Goal: Information Seeking & Learning: Learn about a topic

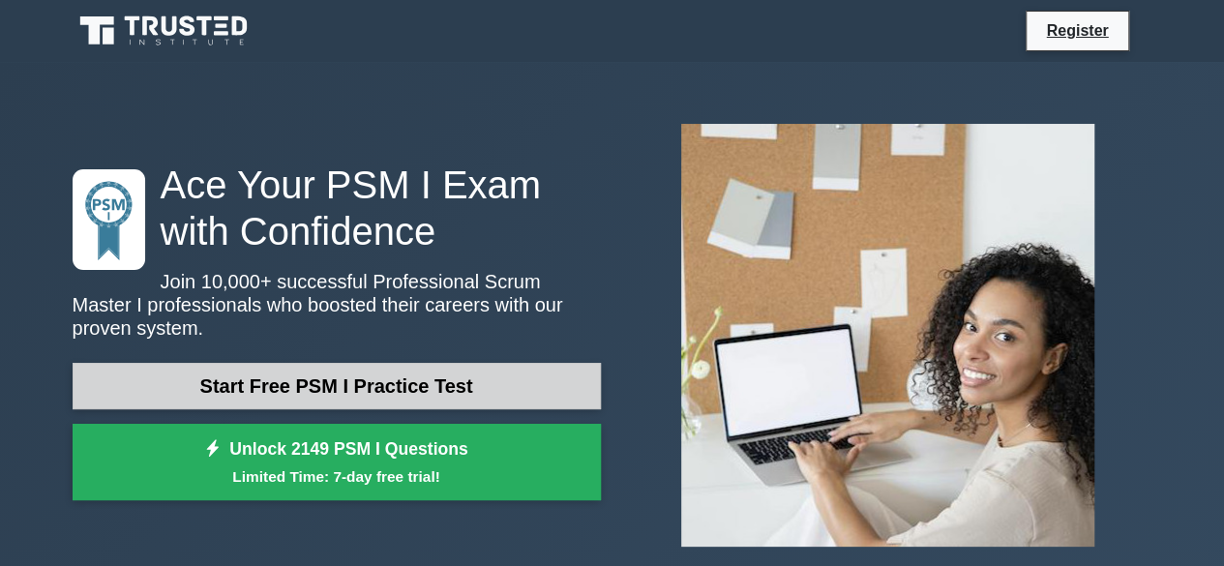
click at [435, 372] on link "Start Free PSM I Practice Test" at bounding box center [337, 386] width 528 height 46
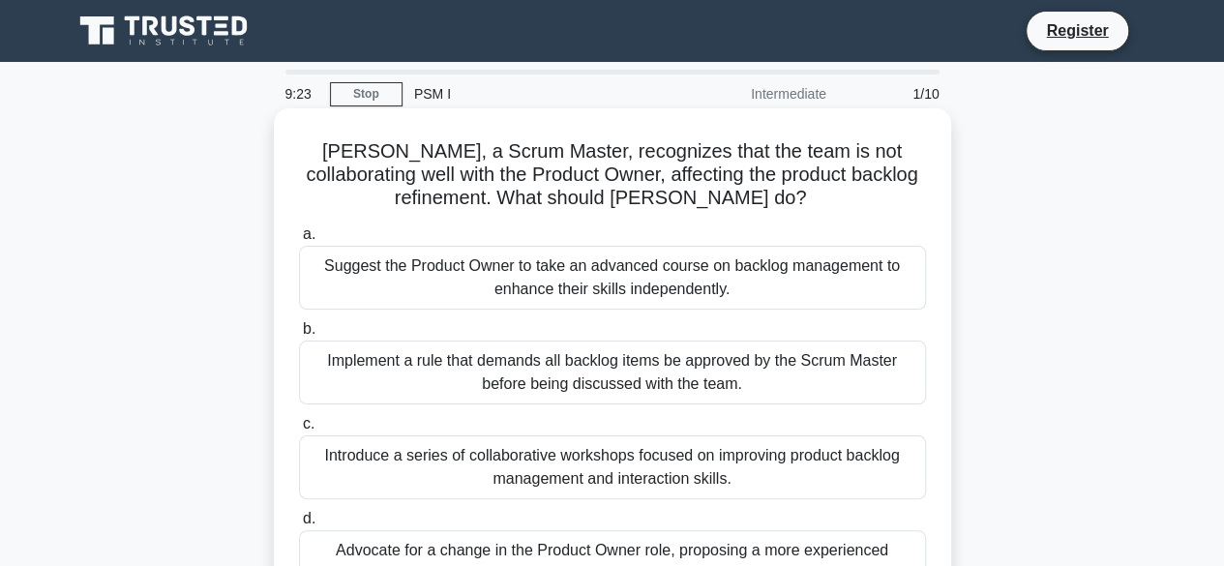
click at [607, 278] on div "Suggest the Product Owner to take an advanced course on backlog management to e…" at bounding box center [612, 278] width 627 height 64
click at [299, 241] on input "a. Suggest the Product Owner to take an advanced course on backlog management t…" at bounding box center [299, 234] width 0 height 13
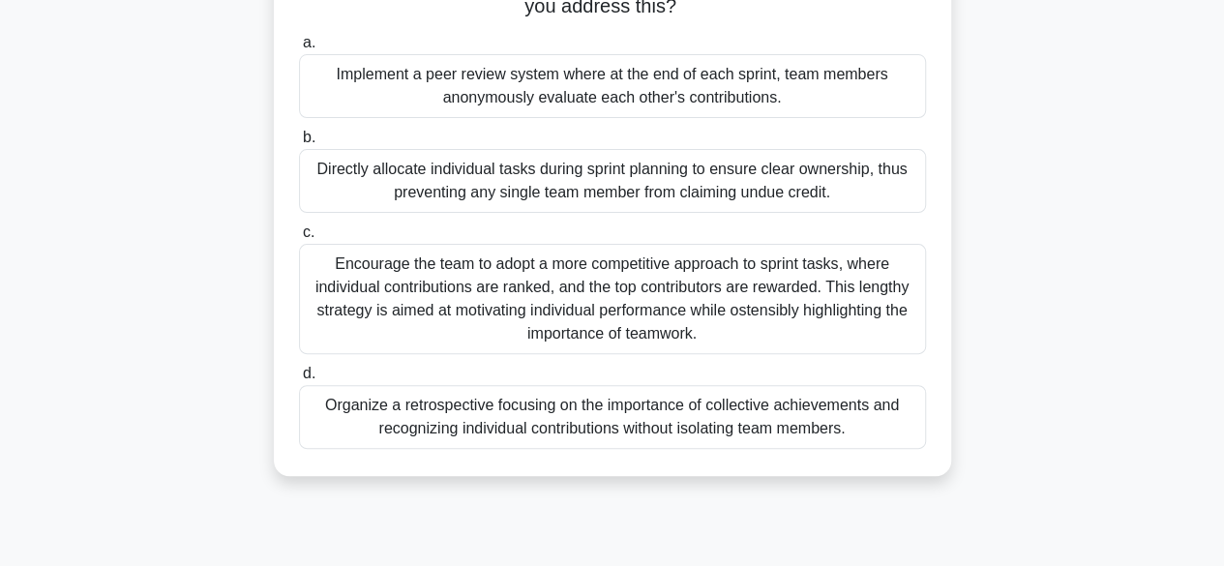
scroll to position [194, 0]
click at [751, 433] on div "Organize a retrospective focusing on the importance of collective achievements …" at bounding box center [612, 415] width 627 height 64
click at [299, 378] on input "d. Organize a retrospective focusing on the importance of collective achievemen…" at bounding box center [299, 372] width 0 height 13
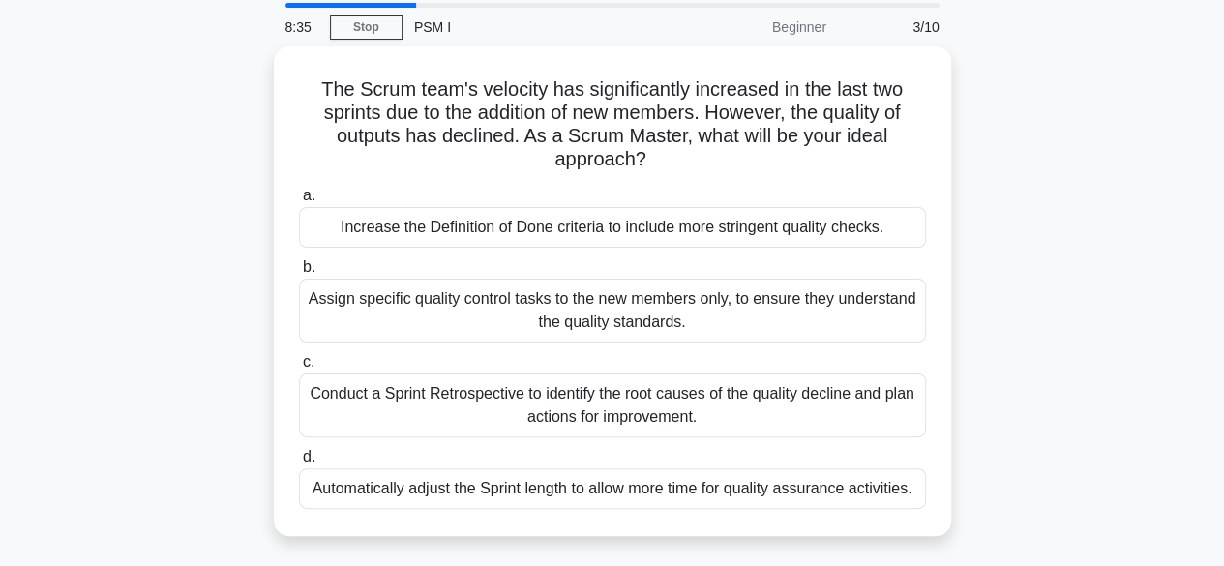
scroll to position [97, 0]
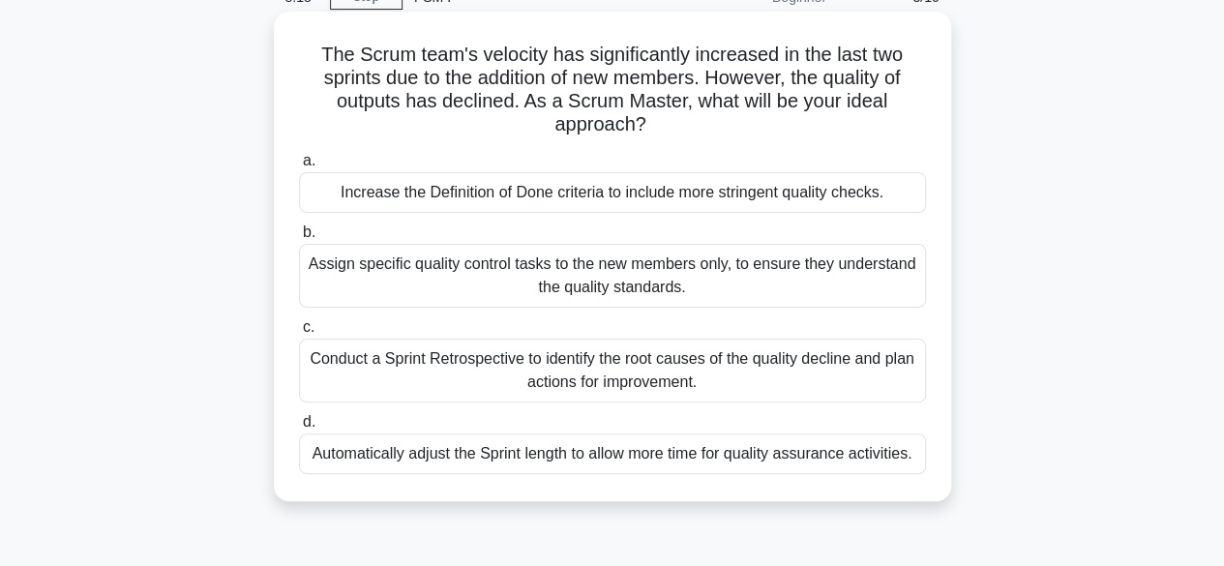
click at [385, 371] on div "Conduct a Sprint Retrospective to identify the root causes of the quality decli…" at bounding box center [612, 371] width 627 height 64
click at [299, 334] on input "c. Conduct a Sprint Retrospective to identify the root causes of the quality de…" at bounding box center [299, 327] width 0 height 13
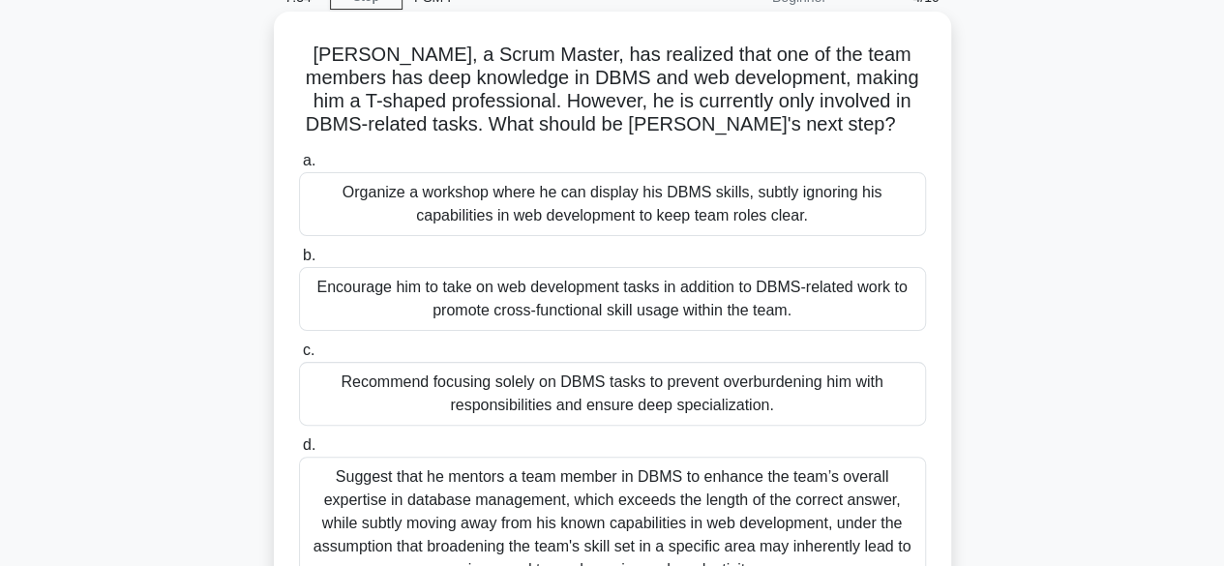
click at [471, 189] on div "Organize a workshop where he can display his DBMS skills, subtly ignoring his c…" at bounding box center [612, 204] width 627 height 64
click at [299, 167] on input "a. Organize a workshop where he can display his DBMS skills, subtly ignoring hi…" at bounding box center [299, 161] width 0 height 13
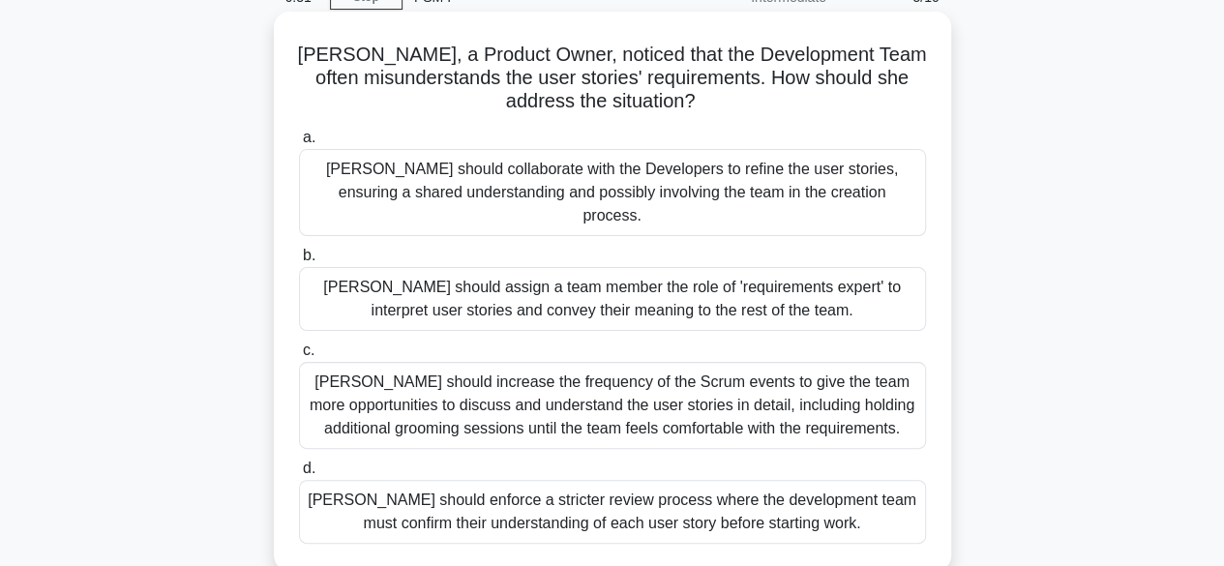
click at [629, 485] on div "Linda should enforce a stricter review process where the development team must …" at bounding box center [612, 512] width 627 height 64
click at [299, 475] on input "d. Linda should enforce a stricter review process where the development team mu…" at bounding box center [299, 469] width 0 height 13
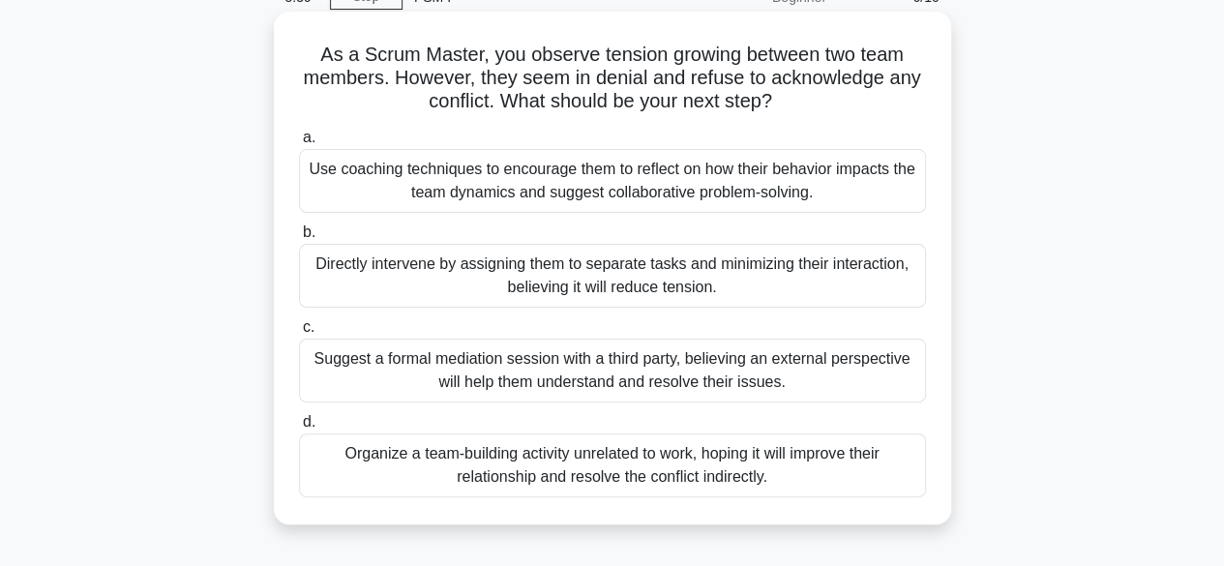
click at [693, 181] on div "Use coaching techniques to encourage them to reflect on how their behavior impa…" at bounding box center [612, 181] width 627 height 64
click at [781, 198] on div "Use coaching techniques to encourage them to reflect on how their behavior impa…" at bounding box center [612, 181] width 627 height 64
click at [299, 144] on input "a. Use coaching techniques to encourage them to reflect on how their behavior i…" at bounding box center [299, 138] width 0 height 13
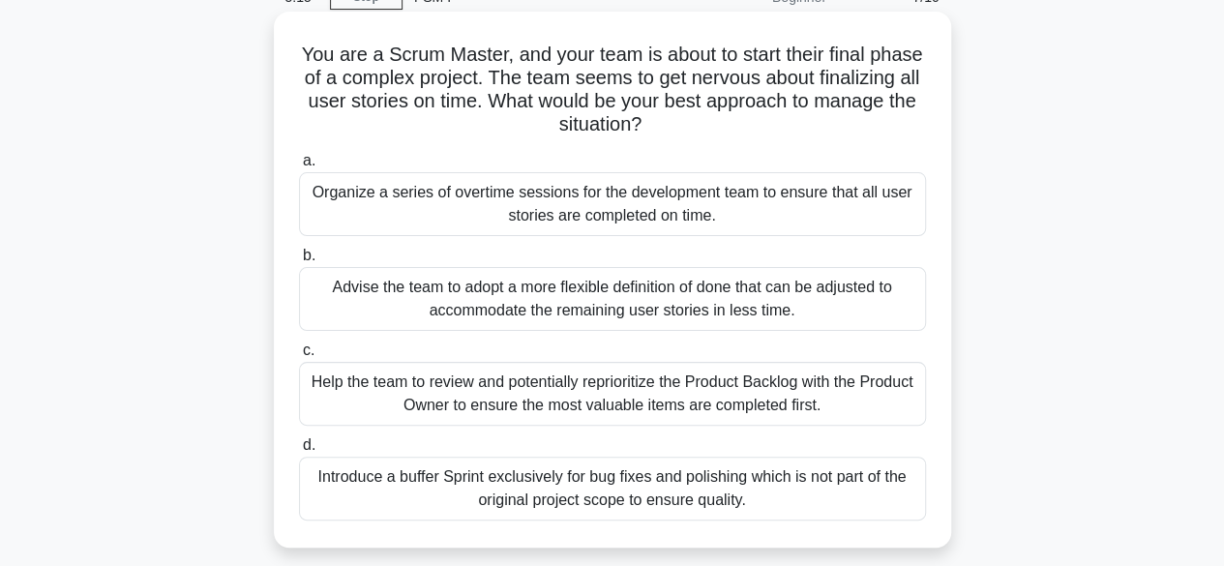
click at [663, 395] on div "Help the team to review and potentially reprioritize the Product Backlog with t…" at bounding box center [612, 394] width 627 height 64
click at [299, 357] on input "c. Help the team to review and potentially reprioritize the Product Backlog wit…" at bounding box center [299, 351] width 0 height 13
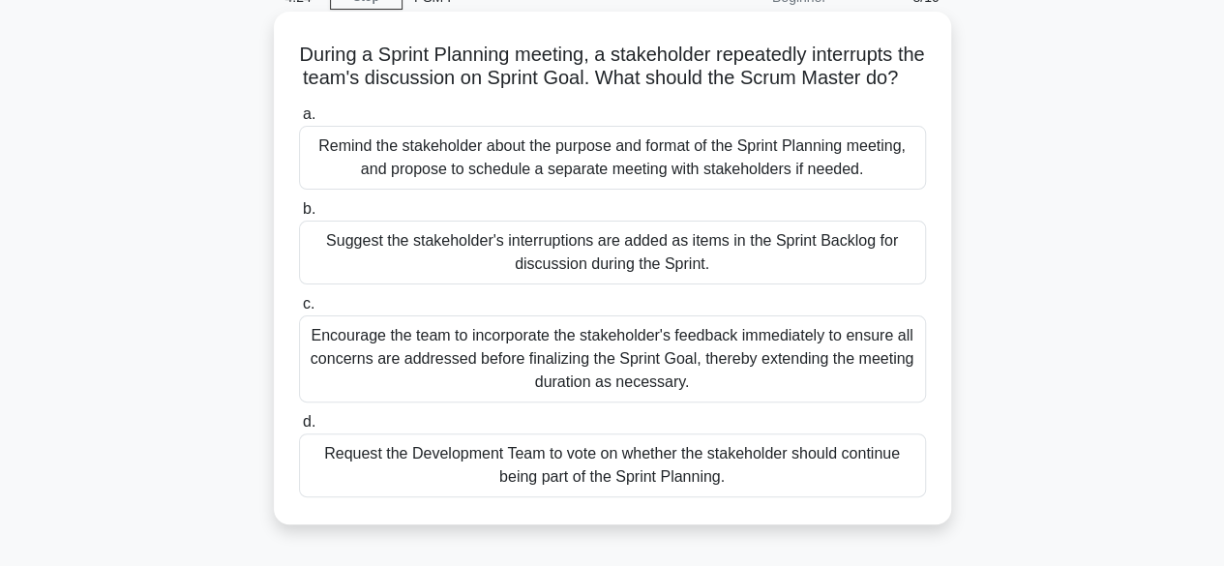
click at [816, 268] on div "Suggest the stakeholder's interruptions are added as items in the Sprint Backlo…" at bounding box center [612, 253] width 627 height 64
click at [299, 216] on input "b. Suggest the stakeholder's interruptions are added as items in the Sprint Bac…" at bounding box center [299, 209] width 0 height 13
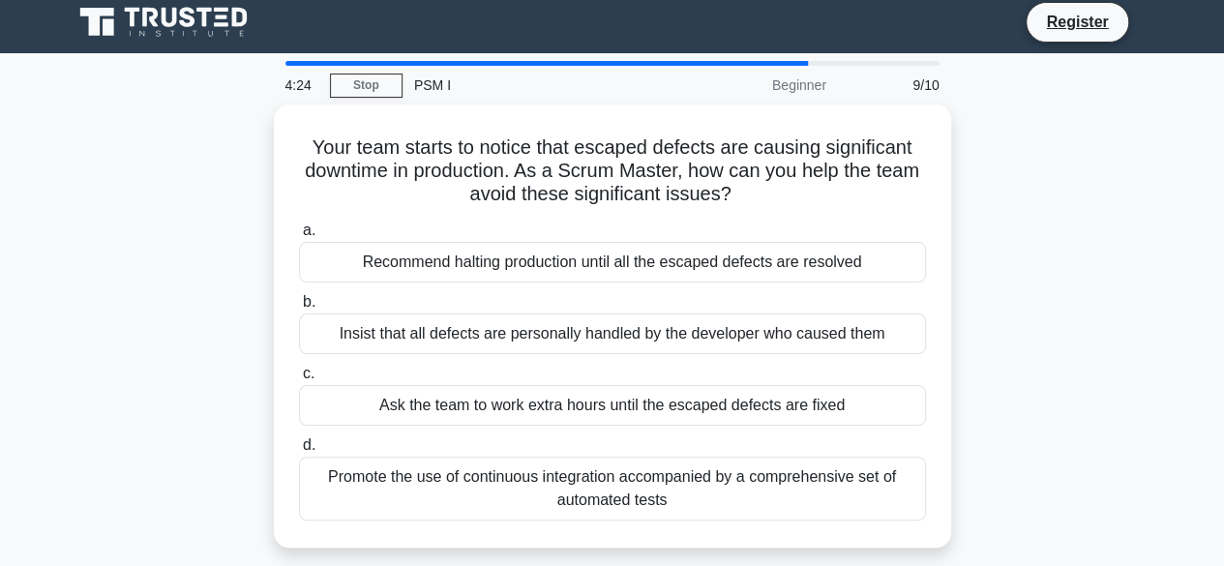
scroll to position [0, 0]
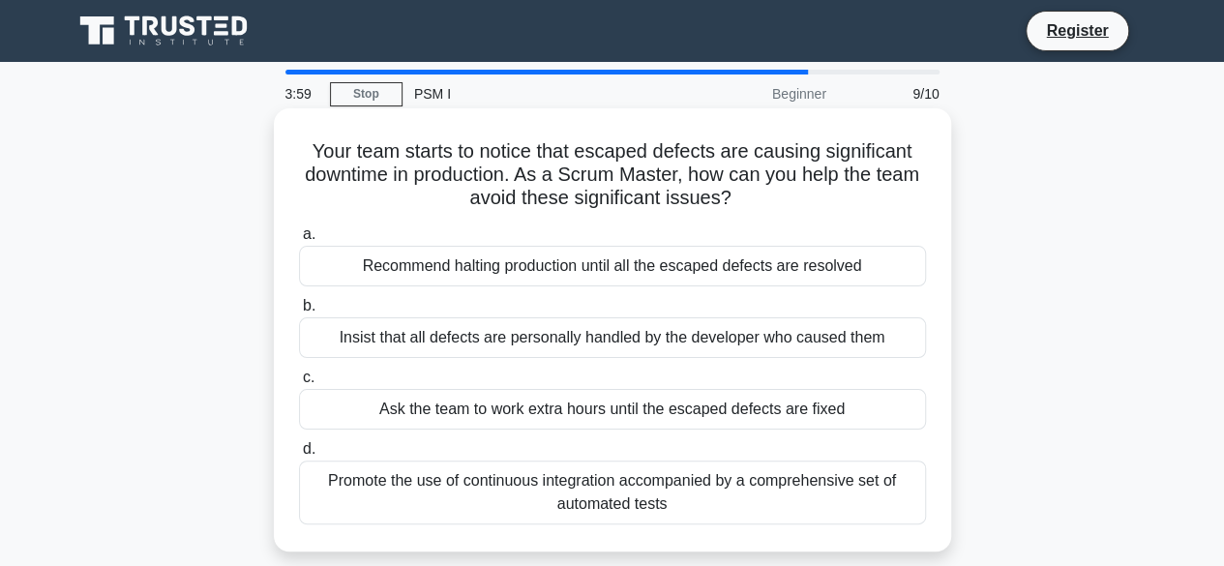
click at [800, 491] on div "Promote the use of continuous integration accompanied by a comprehensive set of…" at bounding box center [612, 493] width 627 height 64
click at [299, 456] on input "d. Promote the use of continuous integration accompanied by a comprehensive set…" at bounding box center [299, 449] width 0 height 13
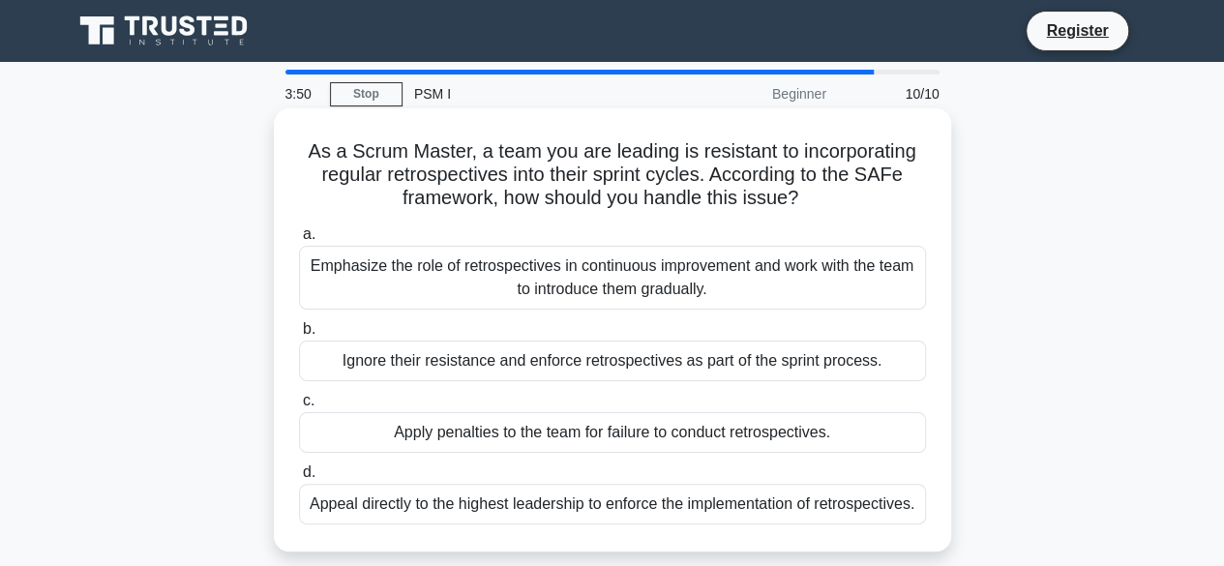
scroll to position [97, 0]
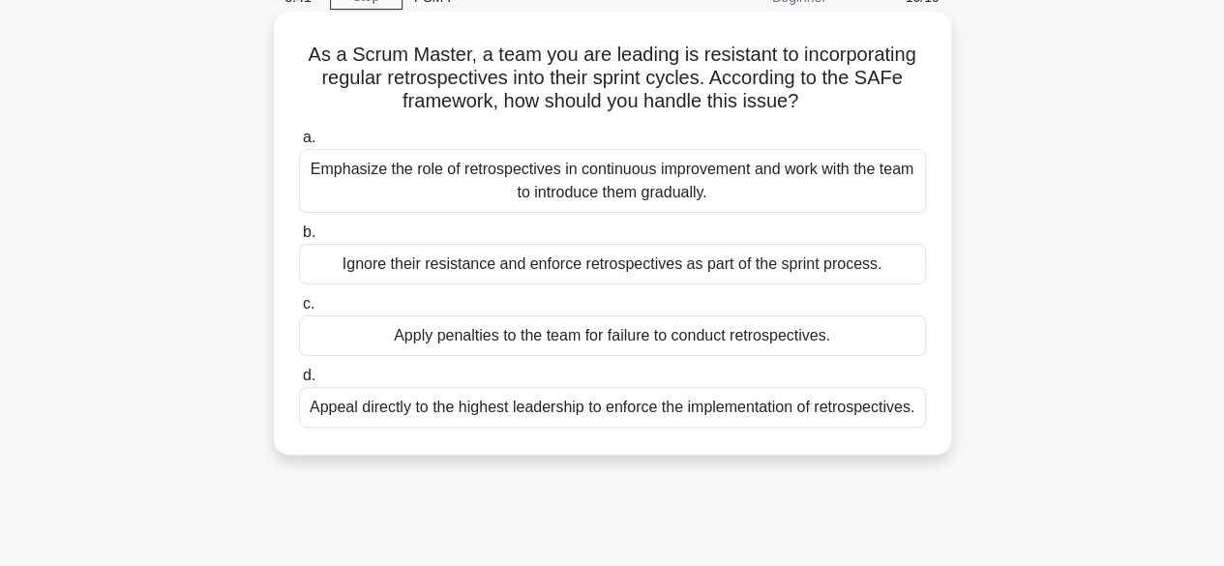
click at [612, 173] on div "Emphasize the role of retrospectives in continuous improvement and work with th…" at bounding box center [612, 181] width 627 height 64
click at [299, 144] on input "a. Emphasize the role of retrospectives in continuous improvement and work with…" at bounding box center [299, 138] width 0 height 13
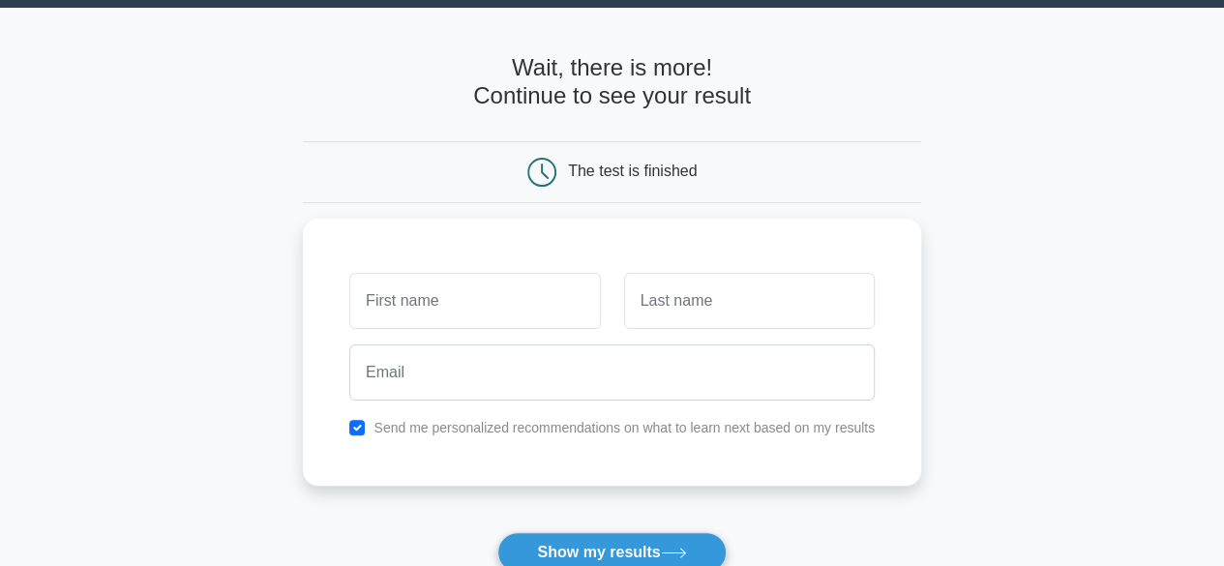
scroll to position [97, 0]
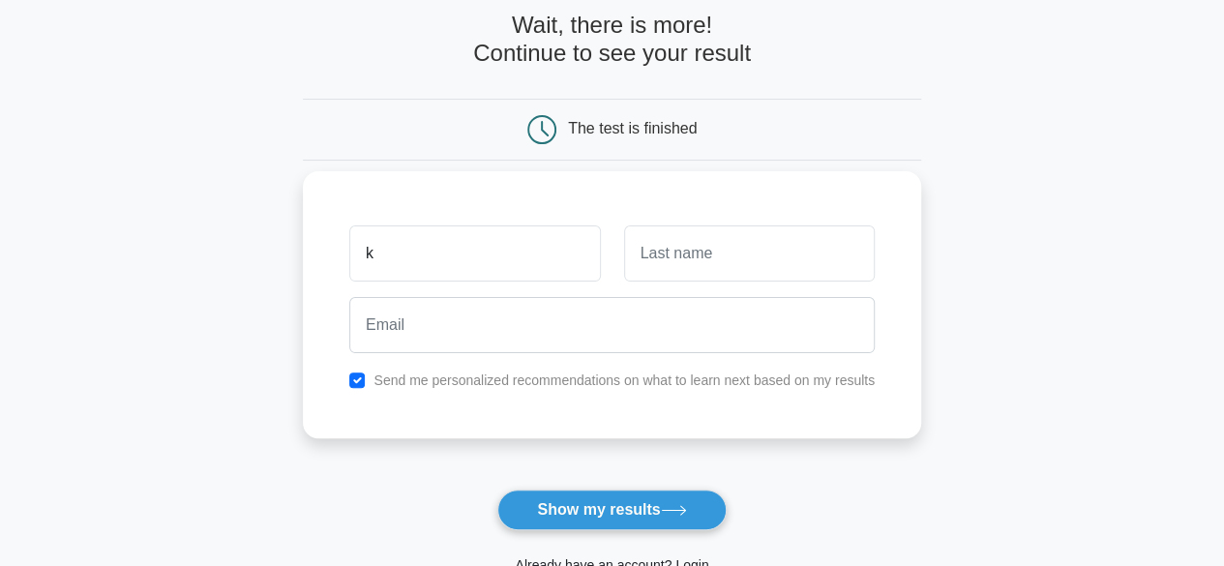
type input "k"
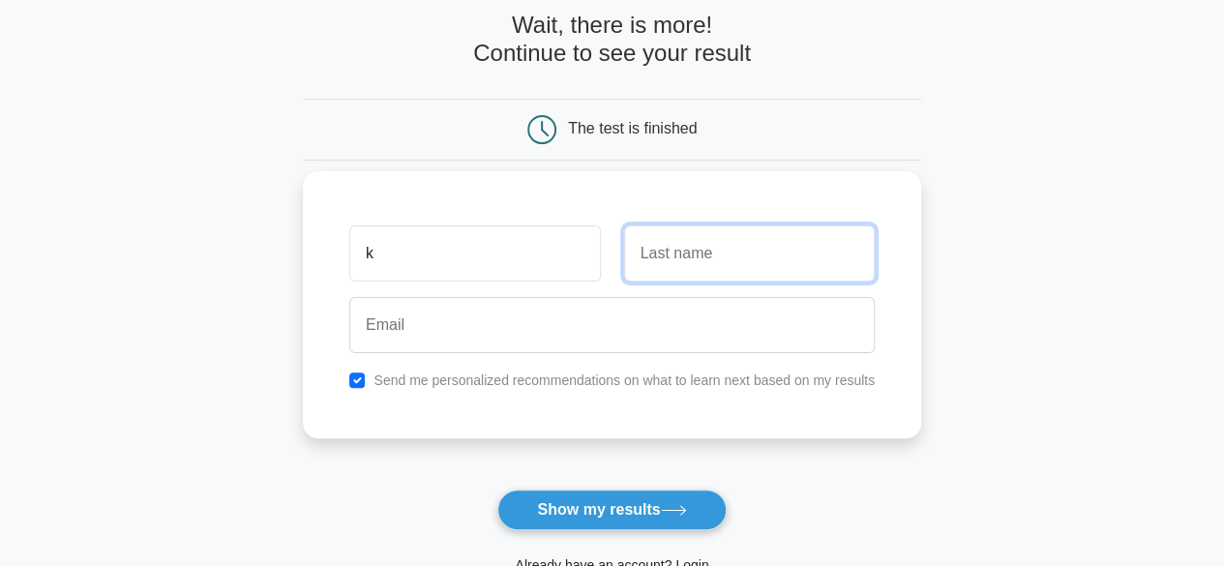
click at [662, 247] on input "text" at bounding box center [749, 253] width 251 height 56
type input "t"
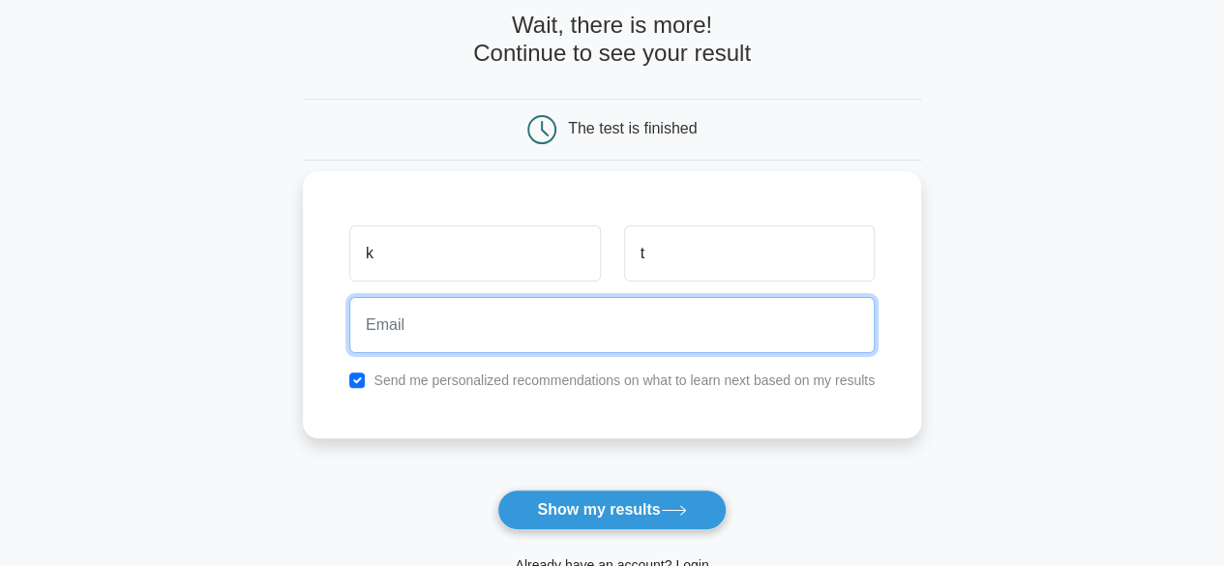
click at [428, 329] on input "email" at bounding box center [611, 325] width 525 height 56
type input "[EMAIL_ADDRESS][DOMAIN_NAME]"
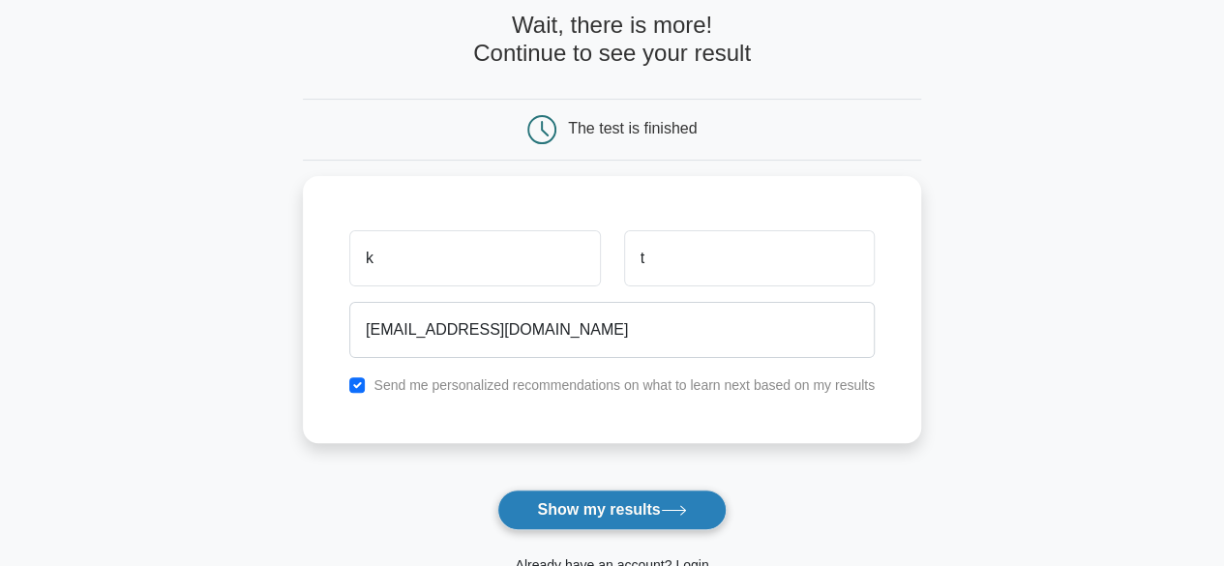
click at [600, 504] on button "Show my results" at bounding box center [611, 510] width 228 height 41
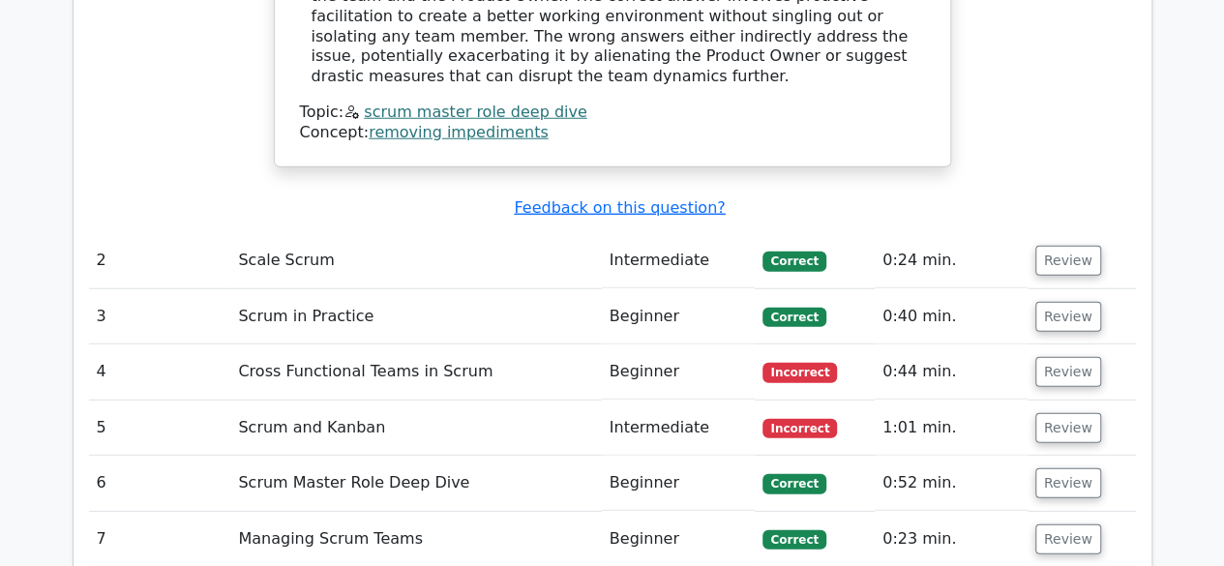
scroll to position [2534, 0]
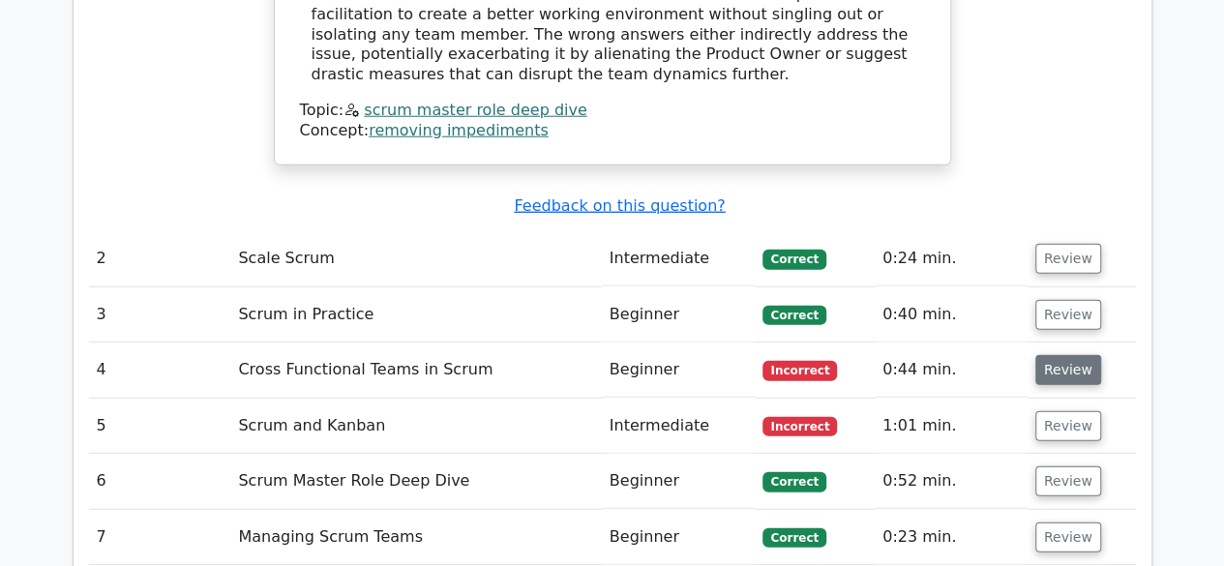
click at [1041, 355] on button "Review" at bounding box center [1068, 370] width 66 height 30
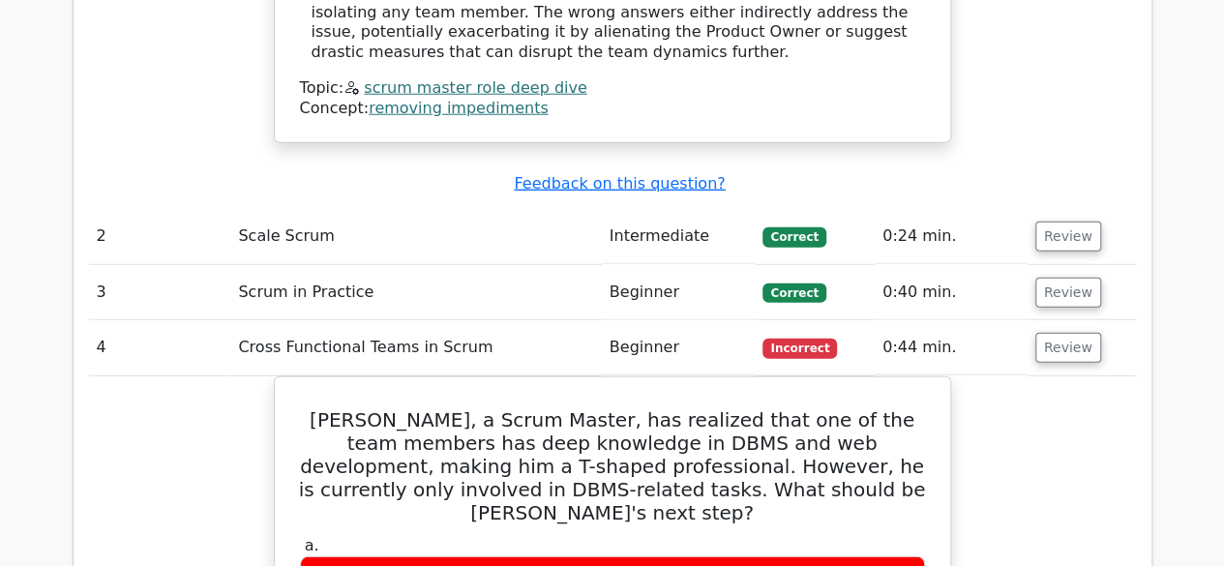
scroll to position [2557, 0]
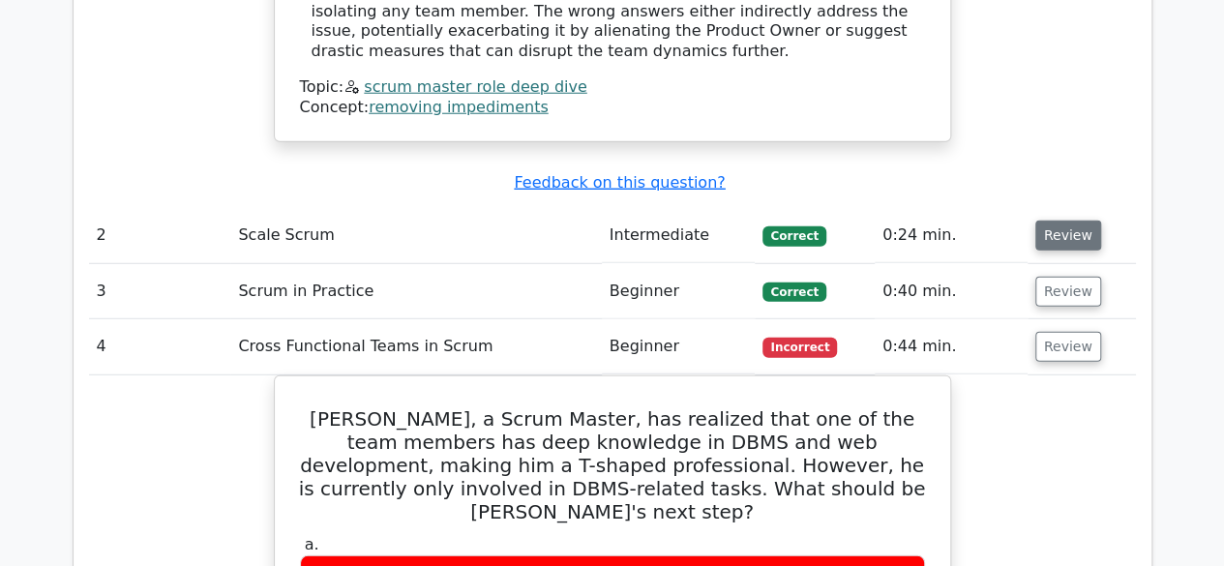
click at [1063, 221] on button "Review" at bounding box center [1068, 236] width 66 height 30
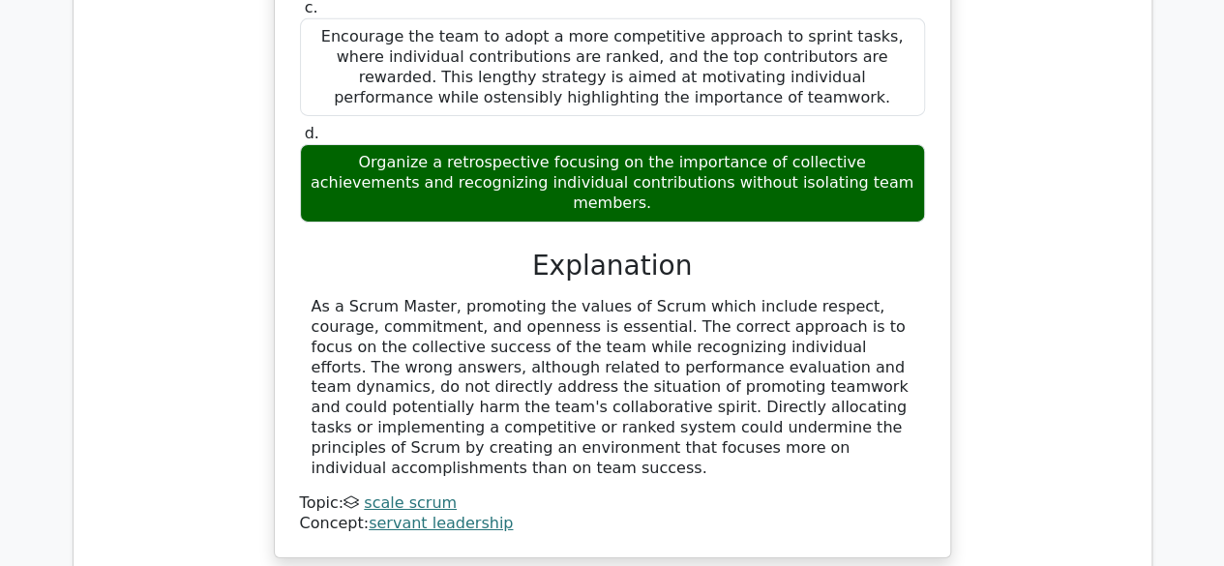
scroll to position [3316, 0]
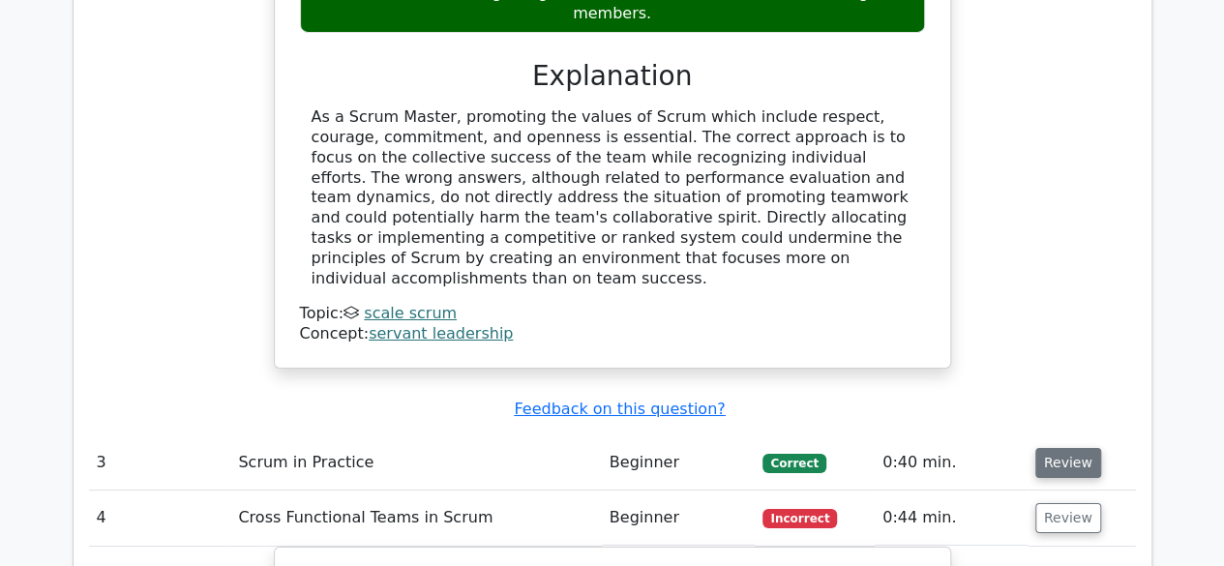
click at [1062, 448] on button "Review" at bounding box center [1068, 463] width 66 height 30
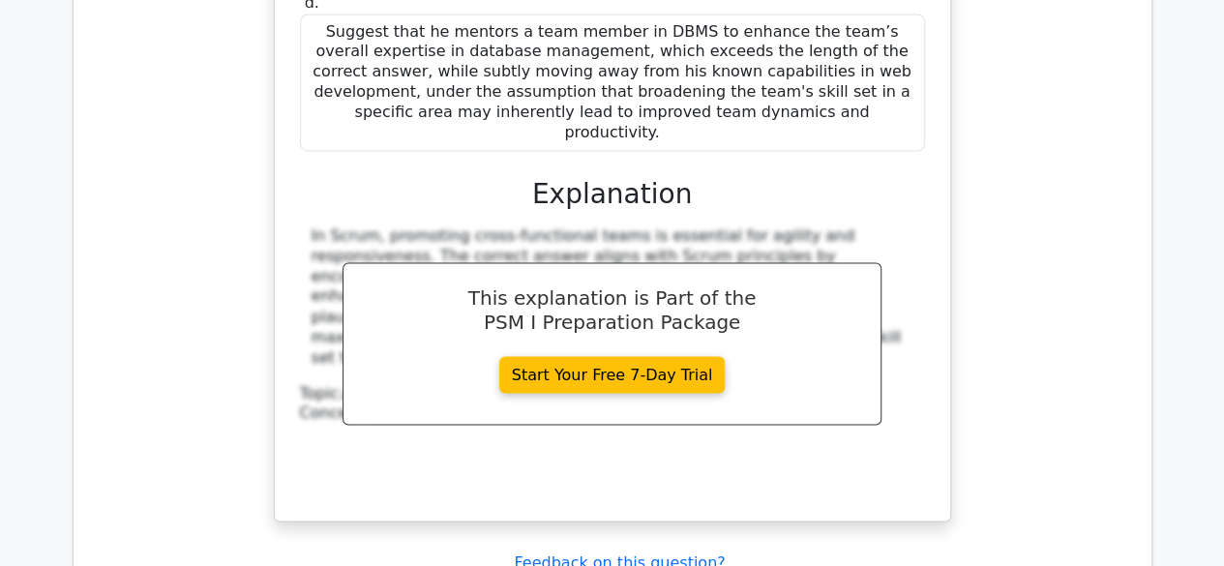
scroll to position [5251, 0]
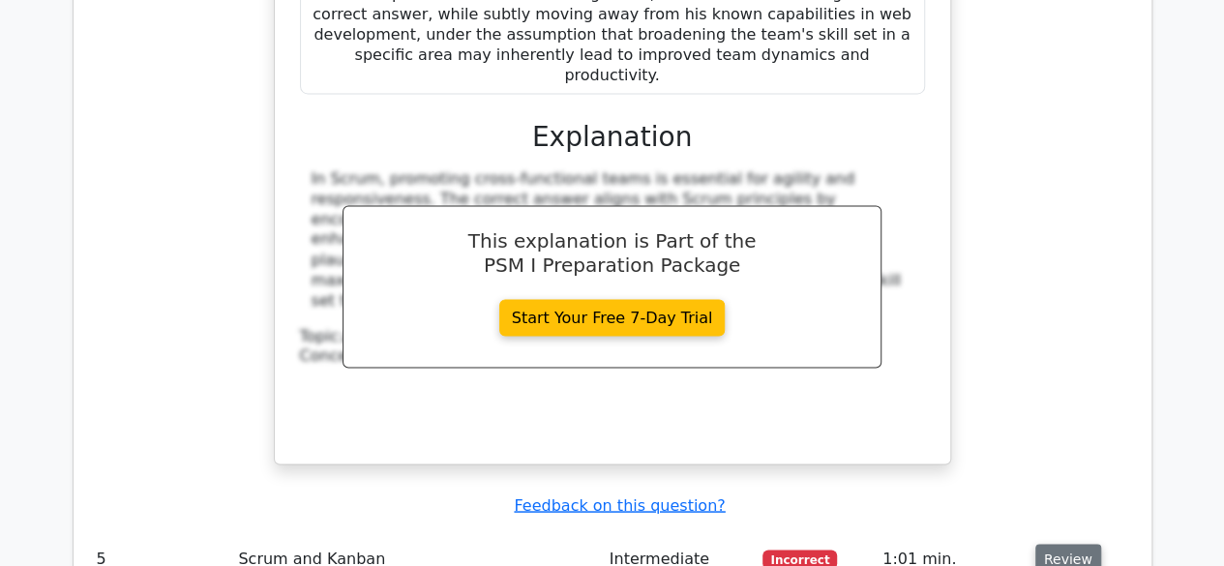
click at [1057, 544] on button "Review" at bounding box center [1068, 559] width 66 height 30
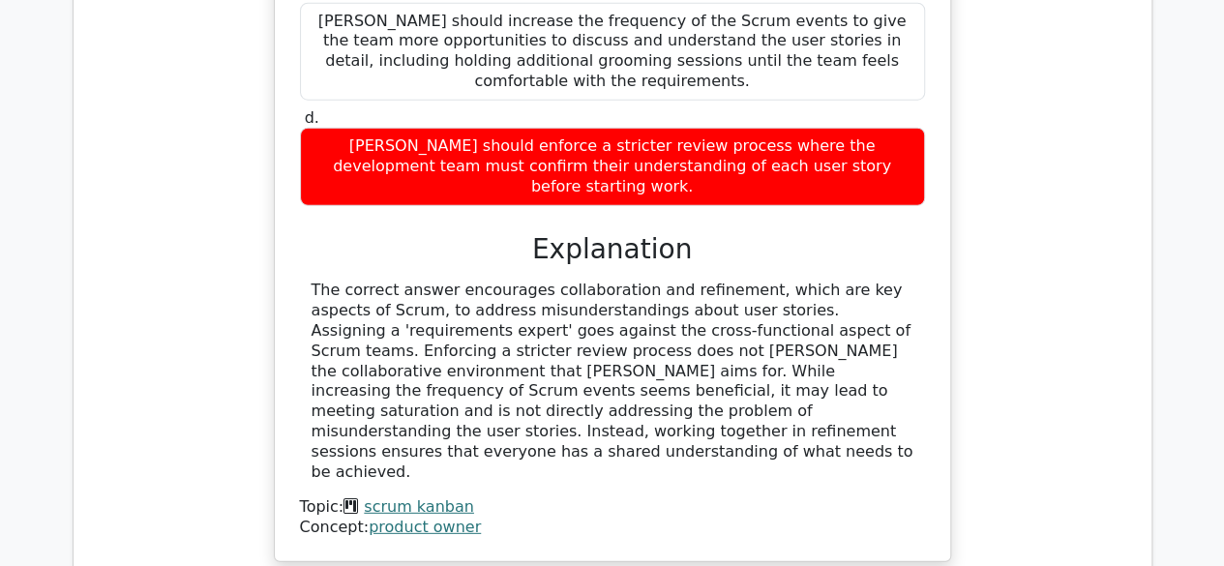
scroll to position [6183, 0]
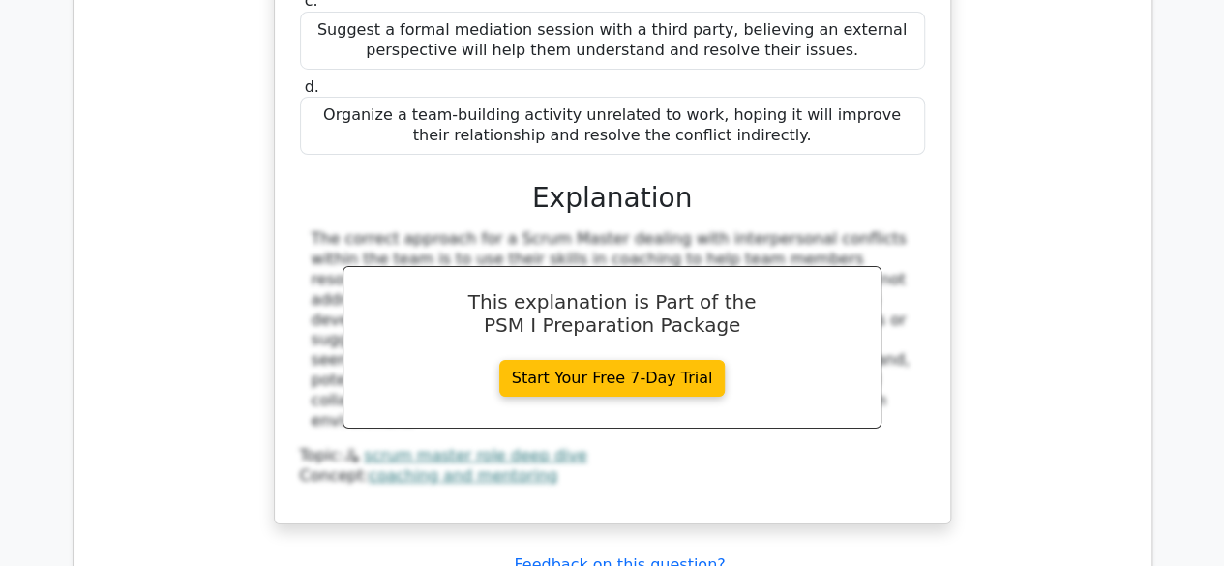
scroll to position [7183, 0]
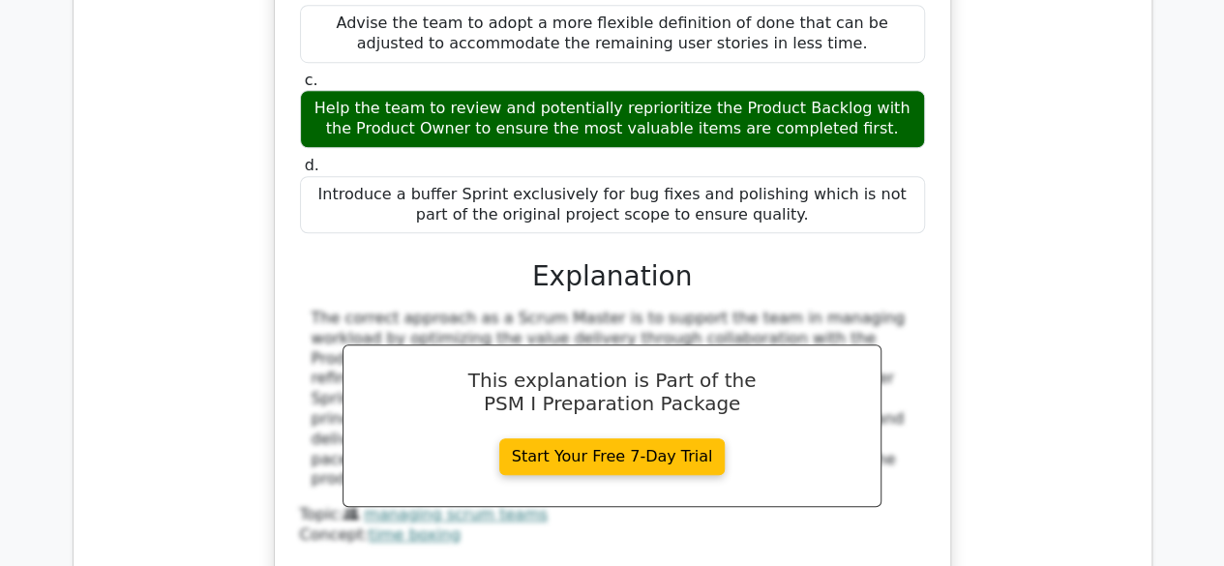
scroll to position [8084, 0]
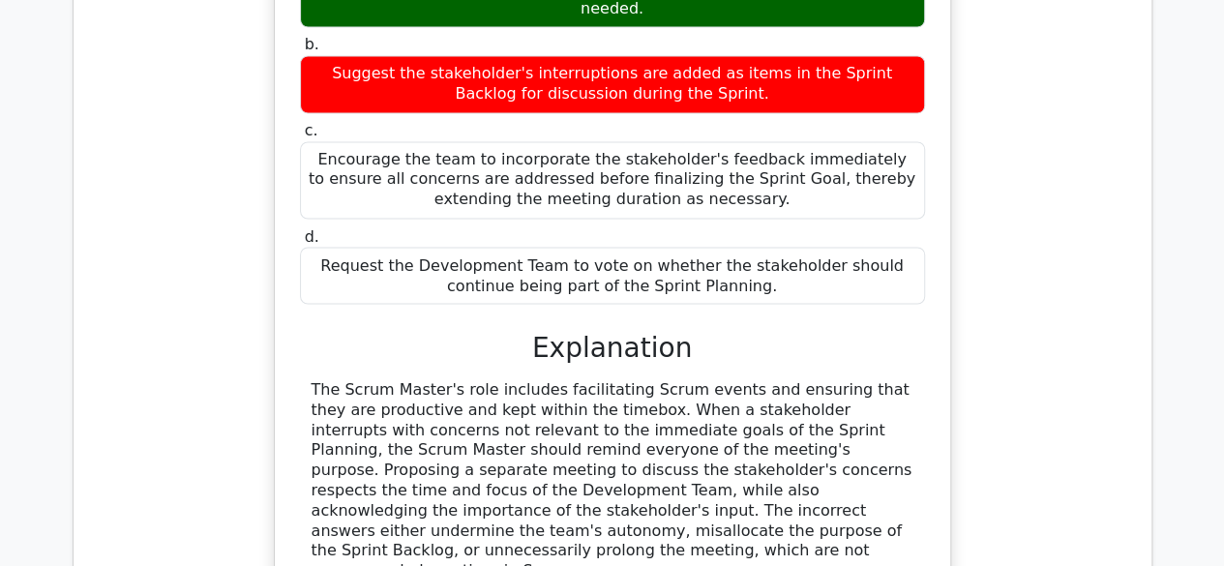
scroll to position [8951, 0]
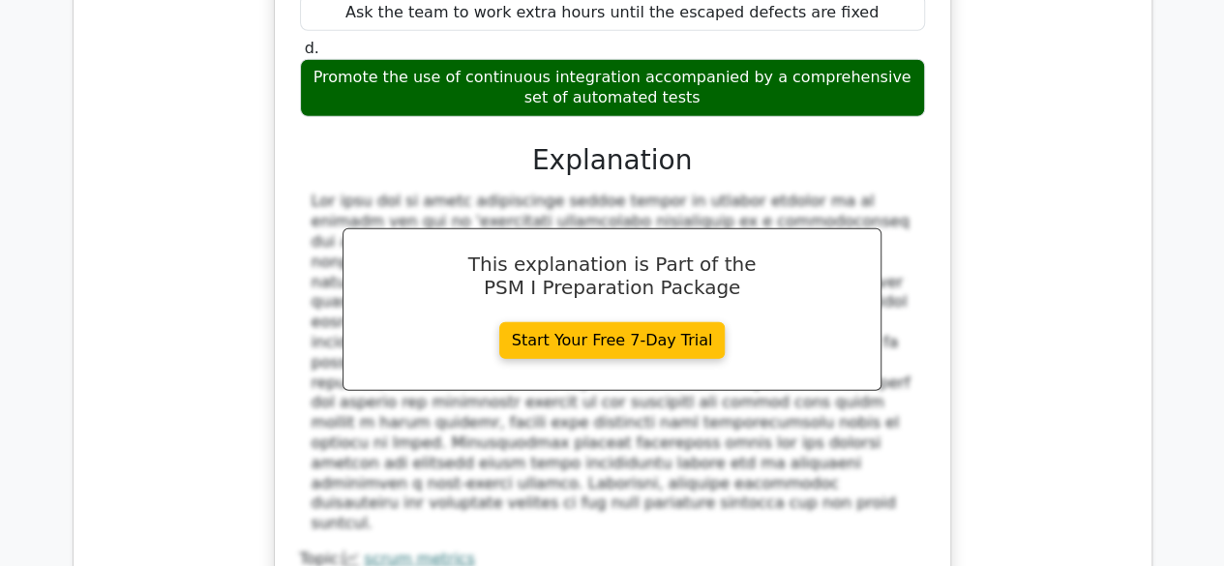
scroll to position [10025, 0]
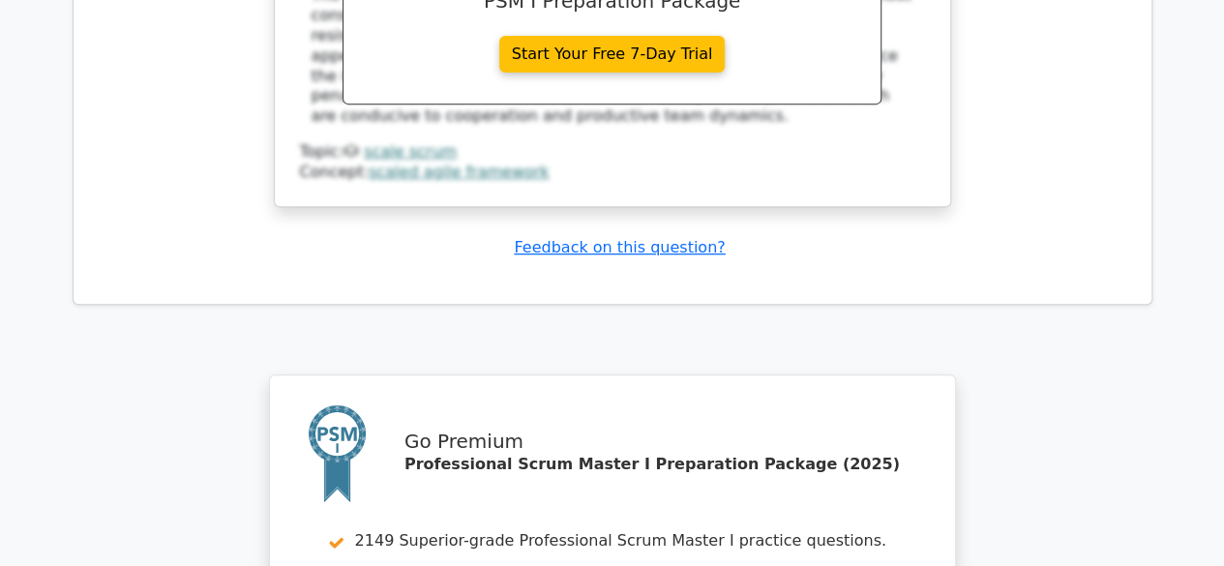
scroll to position [11459, 0]
